Goal: Task Accomplishment & Management: Manage account settings

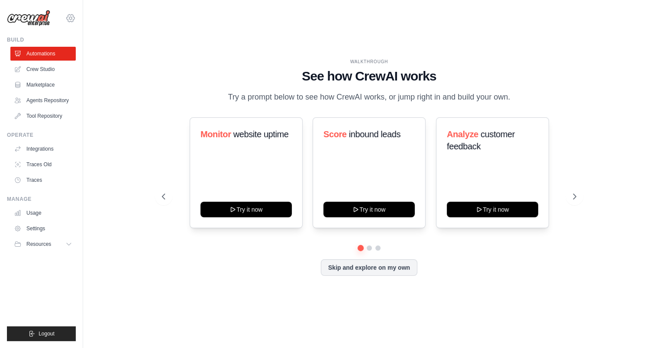
click at [70, 22] on icon at bounding box center [71, 17] width 8 height 7
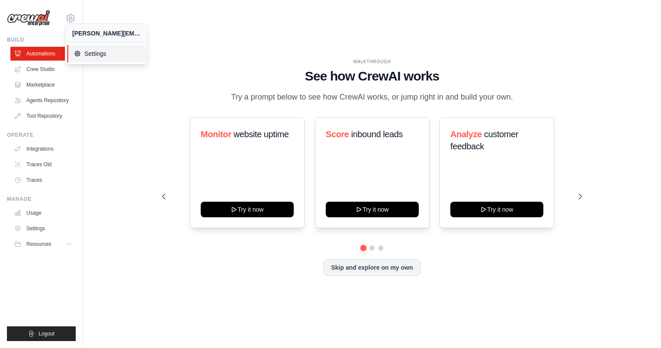
click at [81, 52] on span "Settings" at bounding box center [108, 53] width 68 height 9
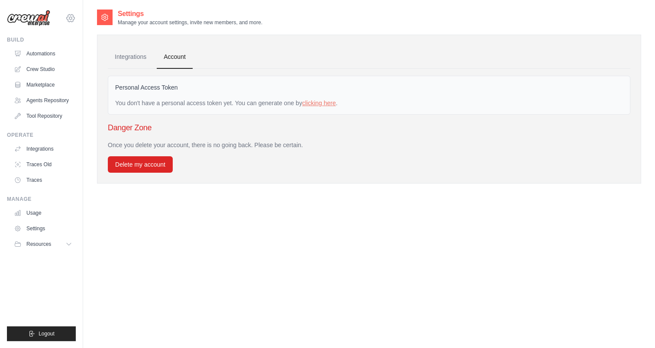
click at [72, 18] on icon at bounding box center [70, 18] width 10 height 10
click at [90, 61] on link "Settings" at bounding box center [107, 53] width 82 height 17
click at [39, 331] on span "Logout" at bounding box center [47, 333] width 16 height 7
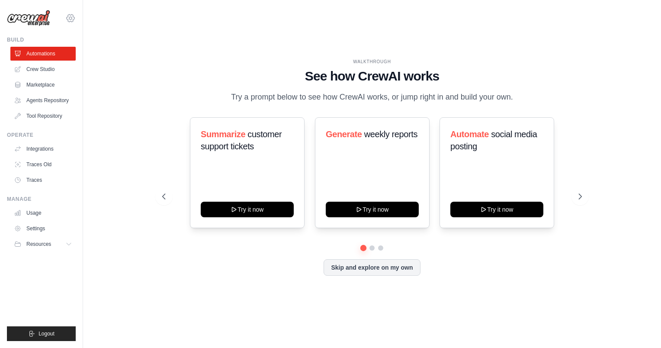
click at [69, 17] on icon at bounding box center [70, 18] width 3 height 3
click at [98, 58] on span "Settings" at bounding box center [108, 53] width 68 height 9
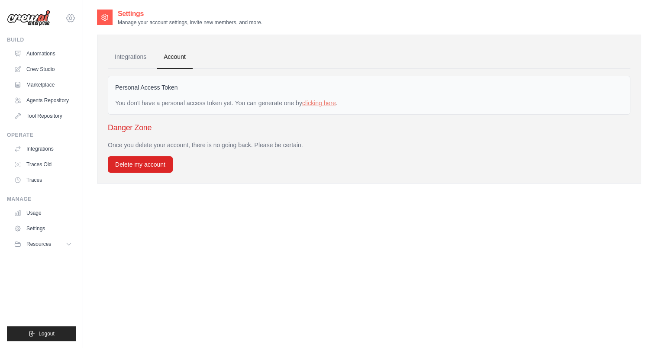
click at [68, 20] on icon at bounding box center [70, 18] width 10 height 10
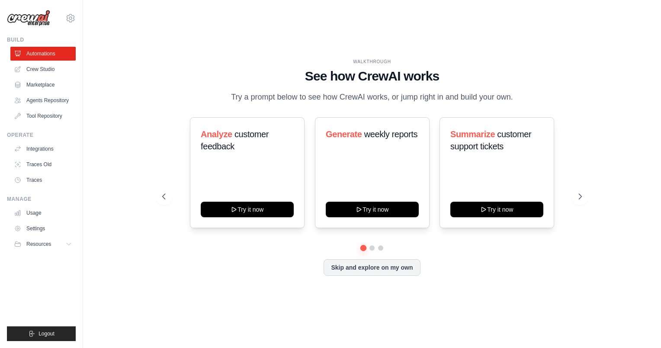
click at [70, 24] on div "[PERSON_NAME][EMAIL_ADDRESS][PERSON_NAME][DOMAIN_NAME] Settings" at bounding box center [41, 14] width 69 height 28
click at [70, 21] on icon at bounding box center [71, 17] width 8 height 7
click at [74, 19] on icon at bounding box center [71, 17] width 8 height 7
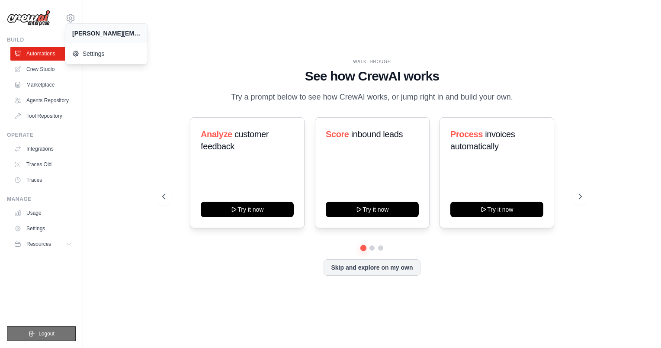
click at [54, 333] on span "Logout" at bounding box center [47, 333] width 16 height 7
